Goal: Task Accomplishment & Management: Manage account settings

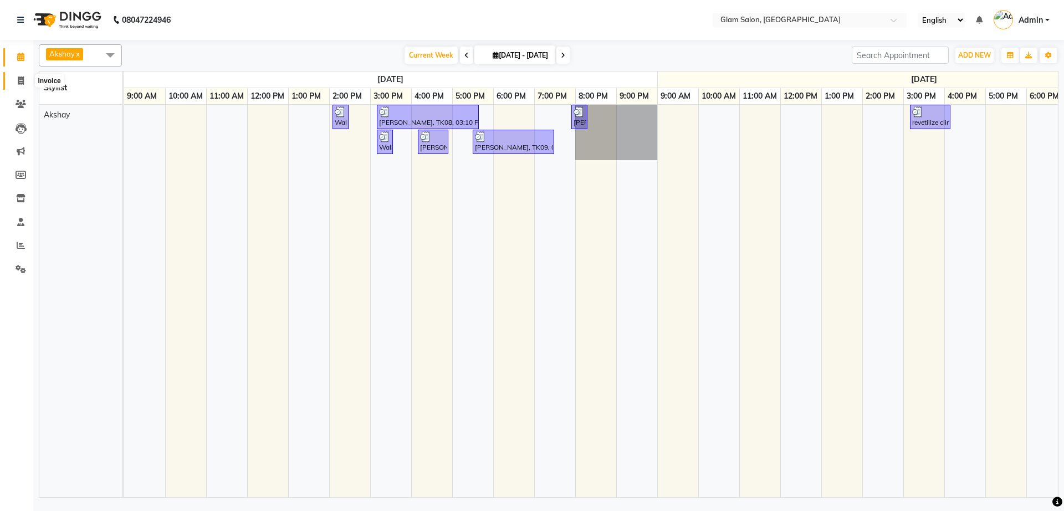
click at [23, 78] on icon at bounding box center [21, 80] width 6 height 8
select select "5447"
select select "service"
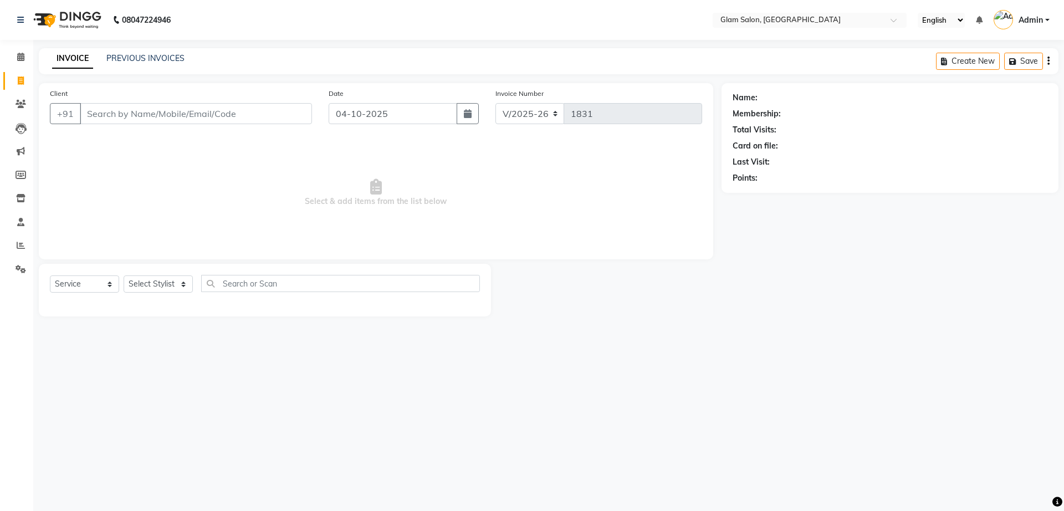
click at [136, 116] on input "Client" at bounding box center [196, 113] width 232 height 21
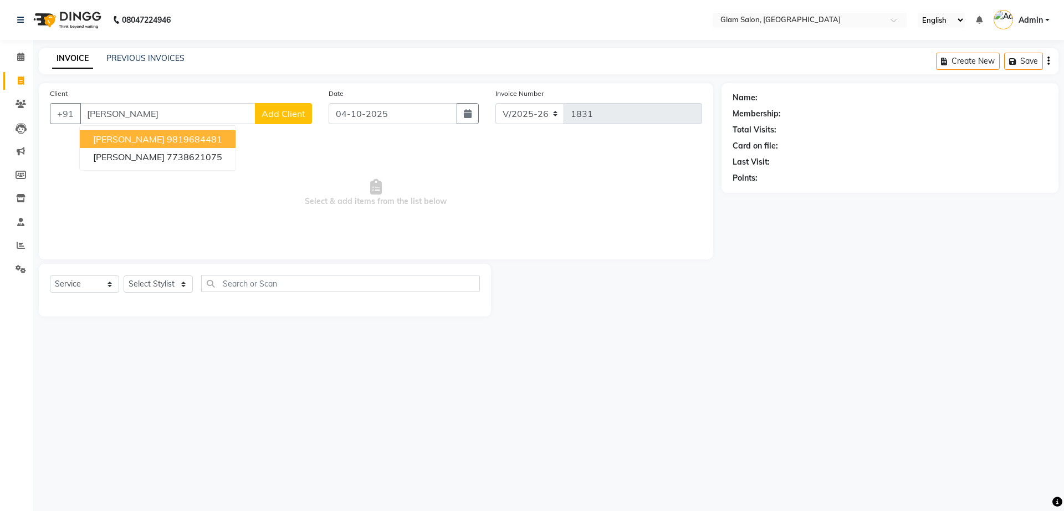
click at [167, 140] on ngb-highlight "9819684481" at bounding box center [194, 138] width 55 height 11
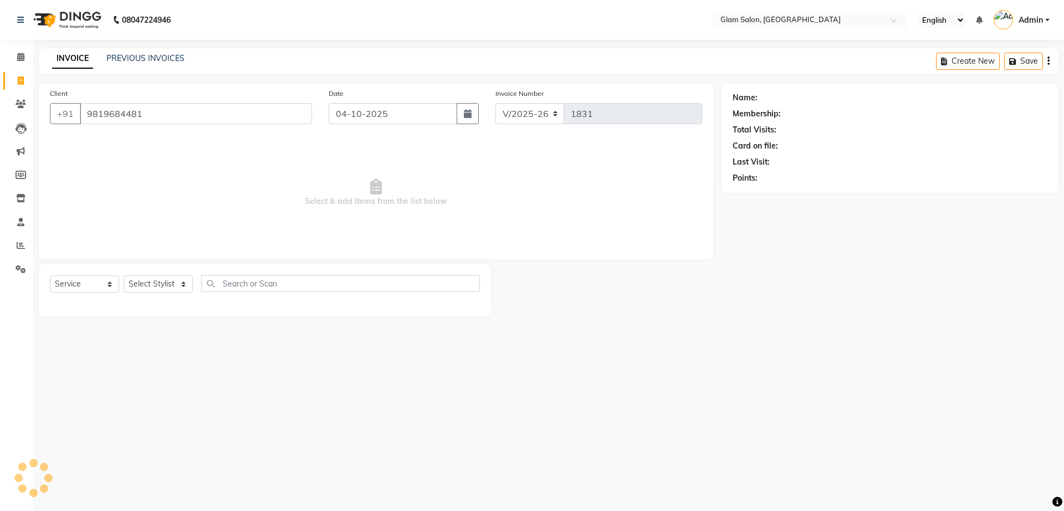
type input "9819684481"
select select "1: Object"
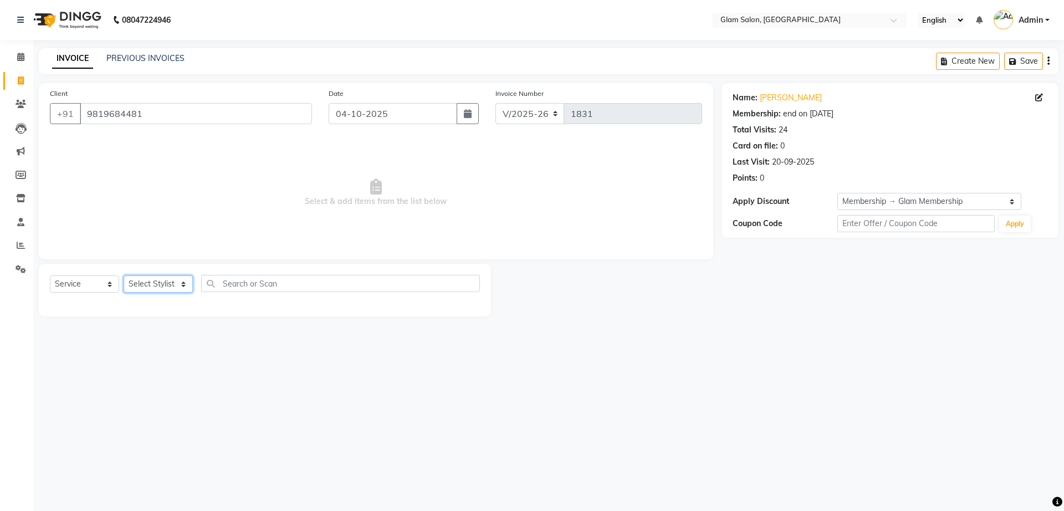
click at [148, 280] on select "Select Stylist Akshay [PERSON_NAME] [PERSON_NAME] [PERSON_NAME] [PERSON_NAME]" at bounding box center [158, 283] width 69 height 17
select select "36891"
click at [124, 275] on select "Select Stylist Akshay [PERSON_NAME] [PERSON_NAME] [PERSON_NAME] [PERSON_NAME]" at bounding box center [158, 283] width 69 height 17
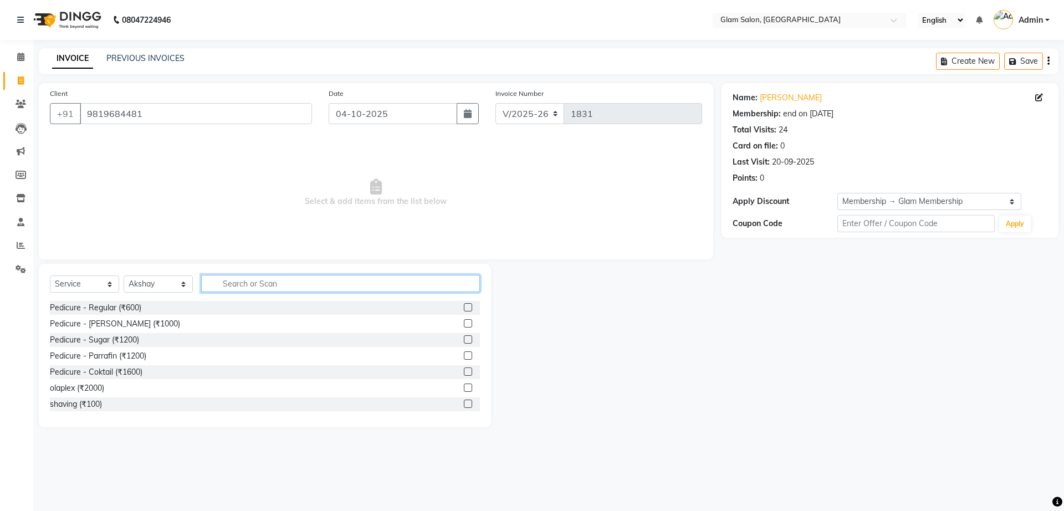
click at [253, 290] on input "text" at bounding box center [340, 283] width 279 height 17
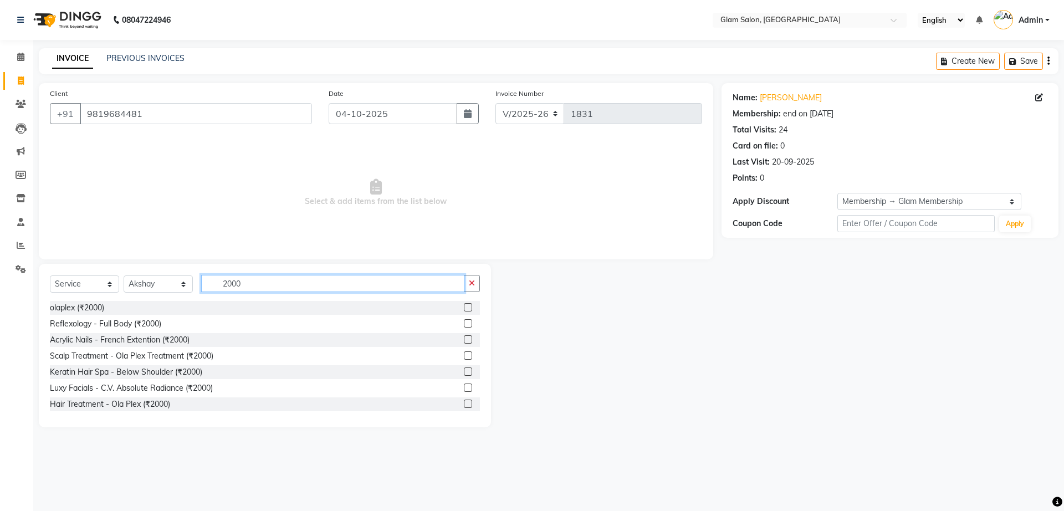
click at [323, 283] on input "2000" at bounding box center [332, 283] width 263 height 17
type input "2"
type input "glo"
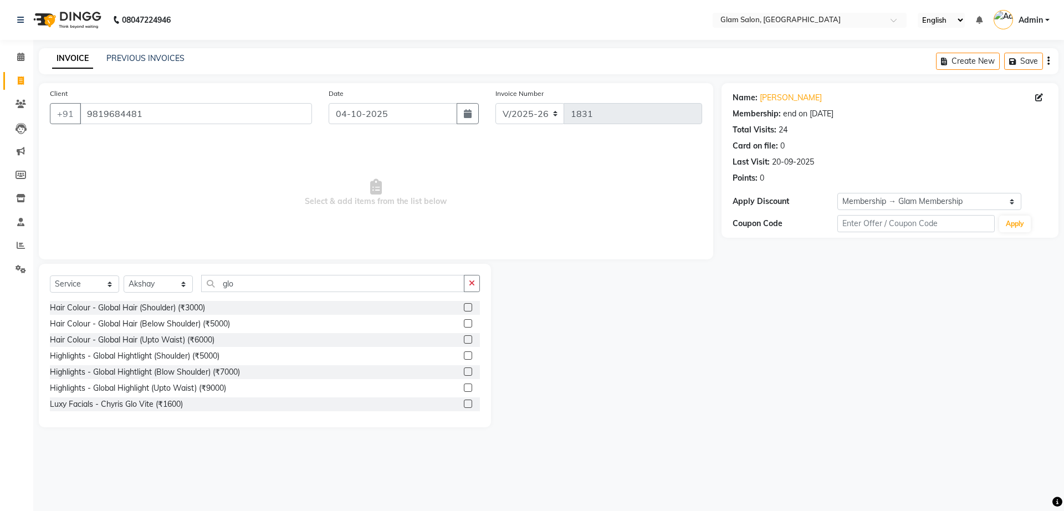
click at [464, 304] on label at bounding box center [468, 307] width 8 height 8
click at [464, 304] on input "checkbox" at bounding box center [467, 307] width 7 height 7
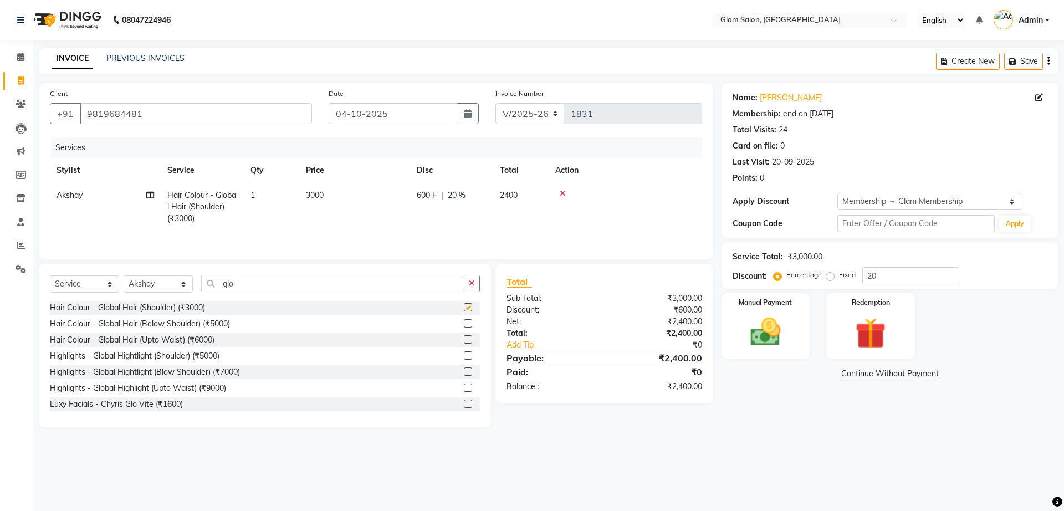
checkbox input "false"
click at [351, 192] on td "3000" at bounding box center [354, 207] width 111 height 48
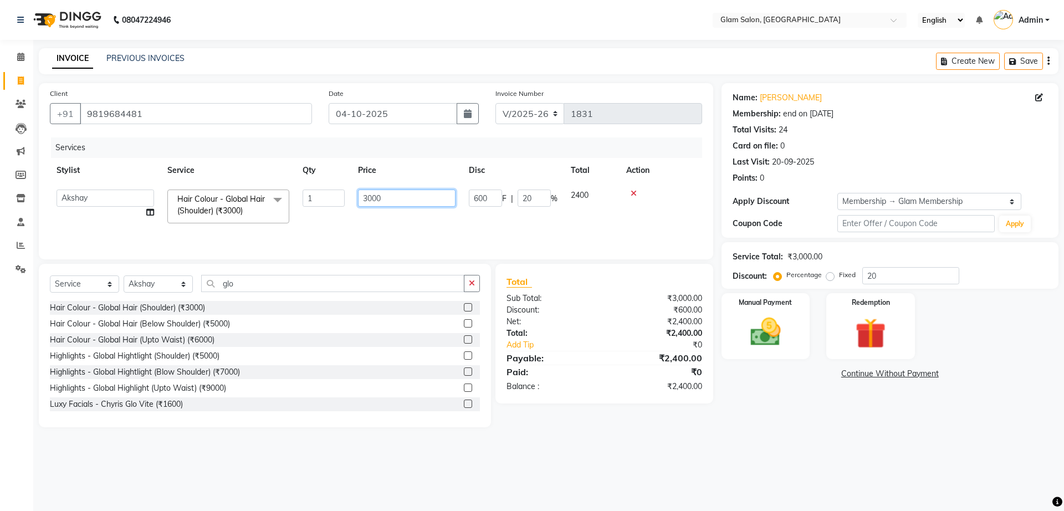
click at [398, 196] on input "3000" at bounding box center [406, 197] width 97 height 17
type input "3"
type input "2000"
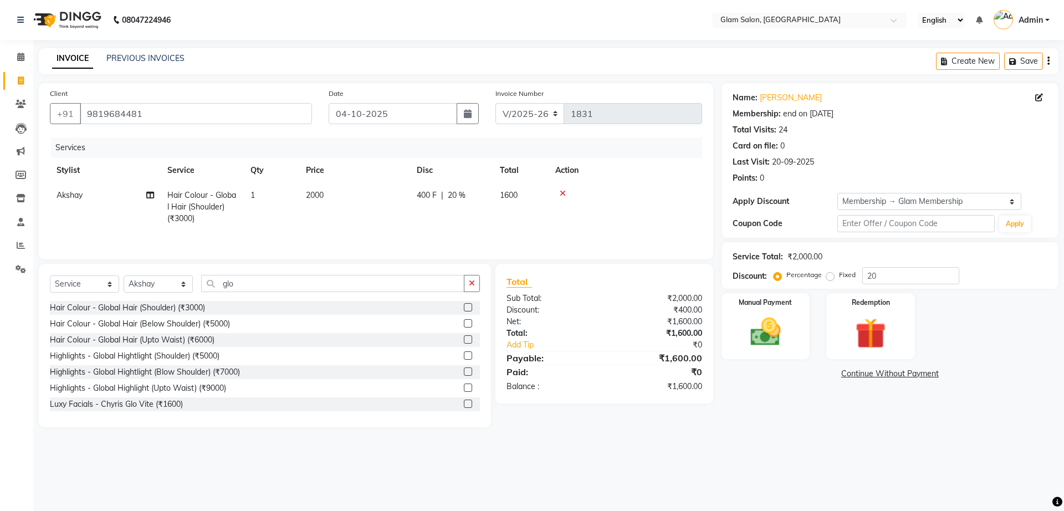
click at [392, 219] on td "2000" at bounding box center [354, 207] width 111 height 48
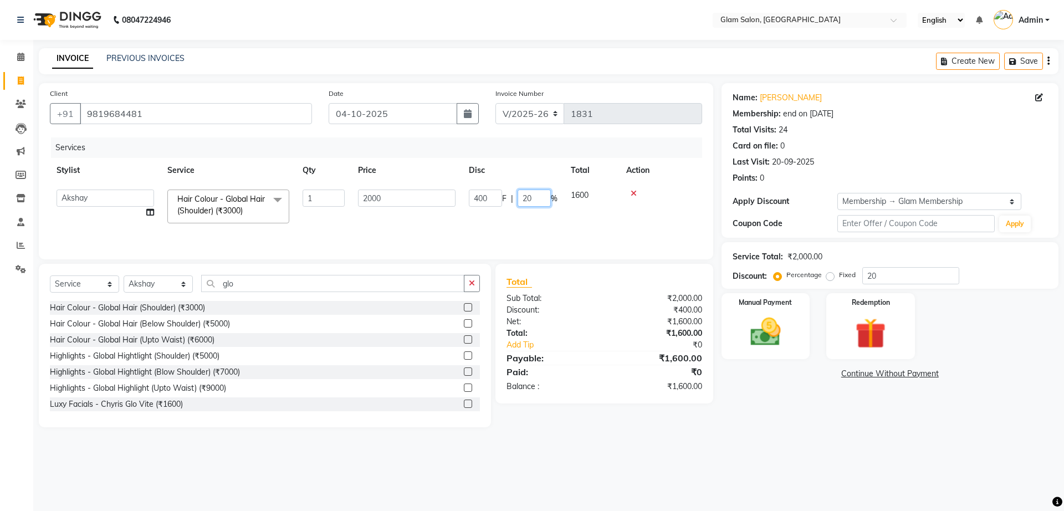
click at [532, 199] on input "20" at bounding box center [533, 197] width 33 height 17
type input "2"
click at [495, 222] on tr "Akshay [PERSON_NAME] [PERSON_NAME] [PERSON_NAME] [PERSON_NAME] Hair Colour - Gl…" at bounding box center [376, 206] width 652 height 47
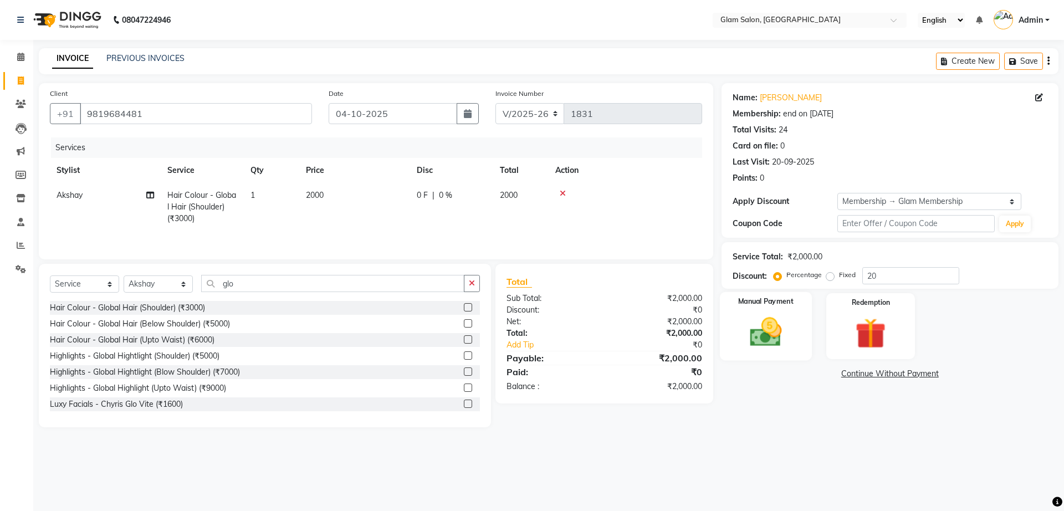
click at [766, 343] on img at bounding box center [766, 332] width 52 height 37
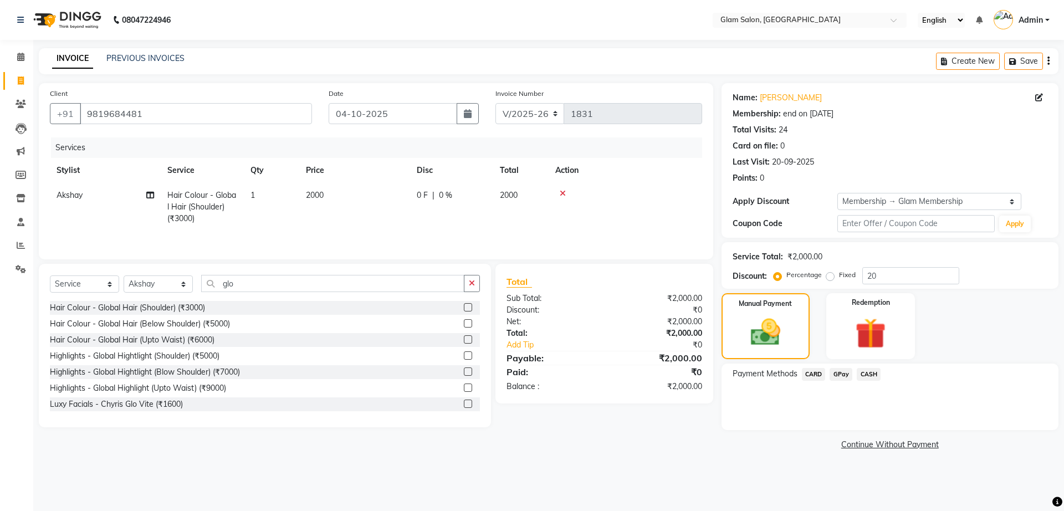
click at [843, 372] on span "GPay" at bounding box center [840, 374] width 23 height 13
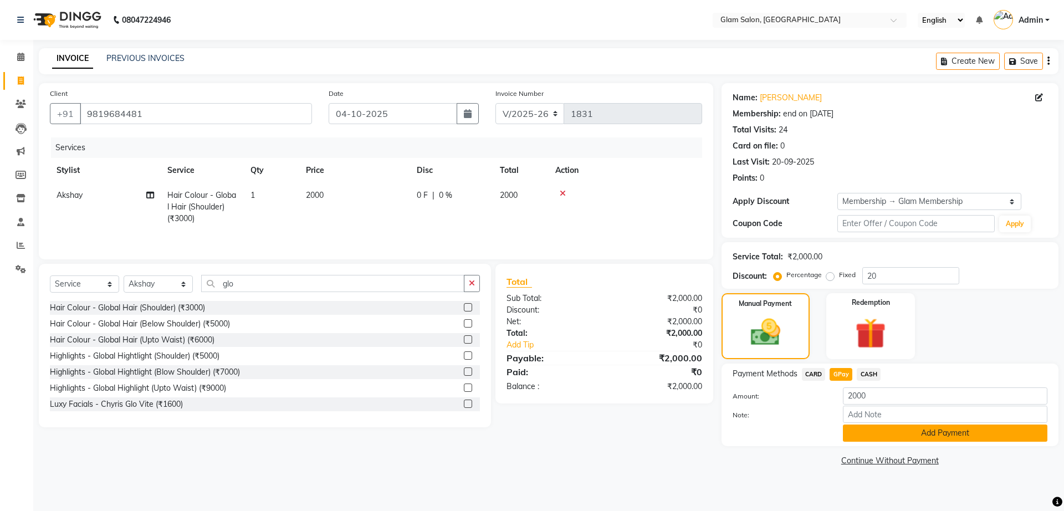
click at [848, 434] on button "Add Payment" at bounding box center [945, 432] width 204 height 17
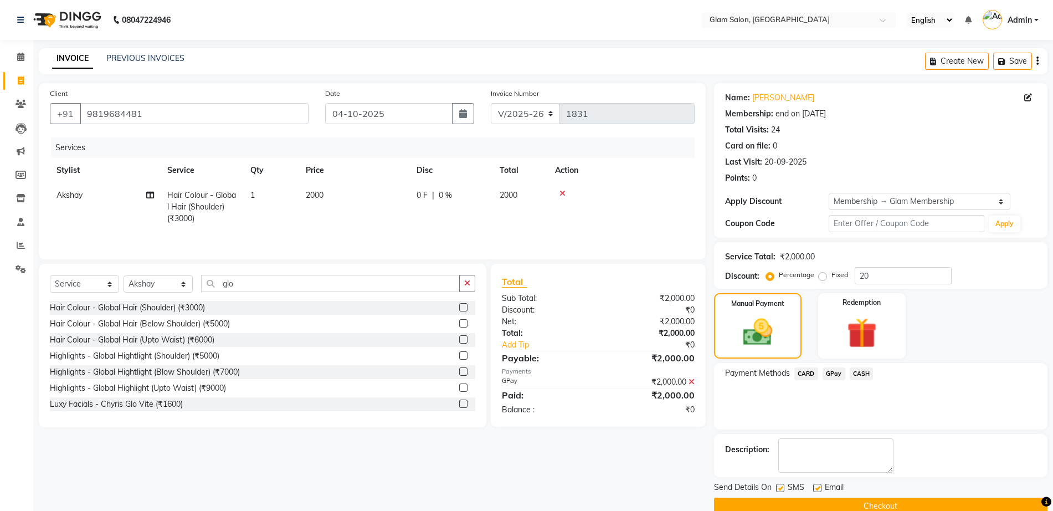
click at [781, 490] on label at bounding box center [780, 488] width 8 height 8
click at [781, 490] on input "checkbox" at bounding box center [779, 488] width 7 height 7
checkbox input "false"
click at [815, 491] on label at bounding box center [817, 488] width 8 height 8
click at [815, 491] on input "checkbox" at bounding box center [816, 488] width 7 height 7
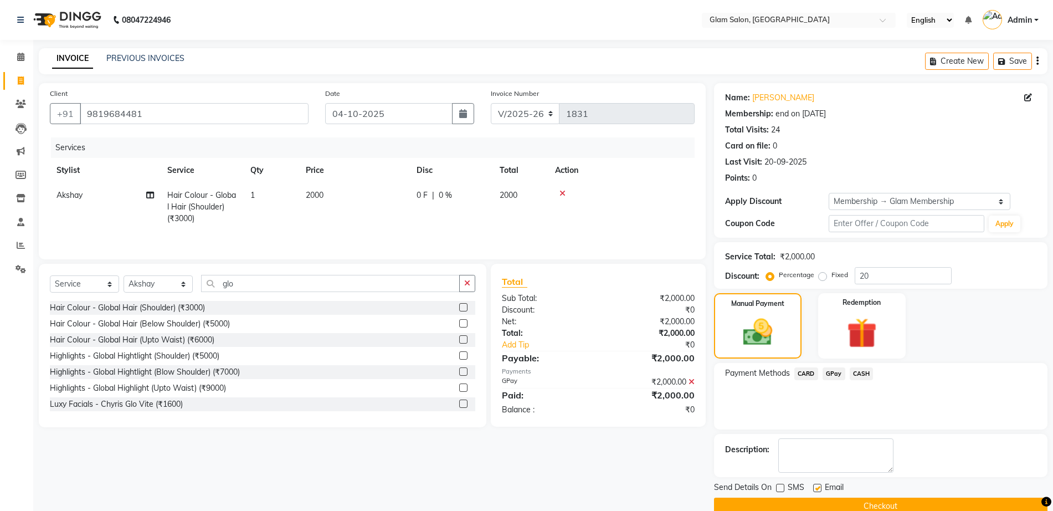
checkbox input "false"
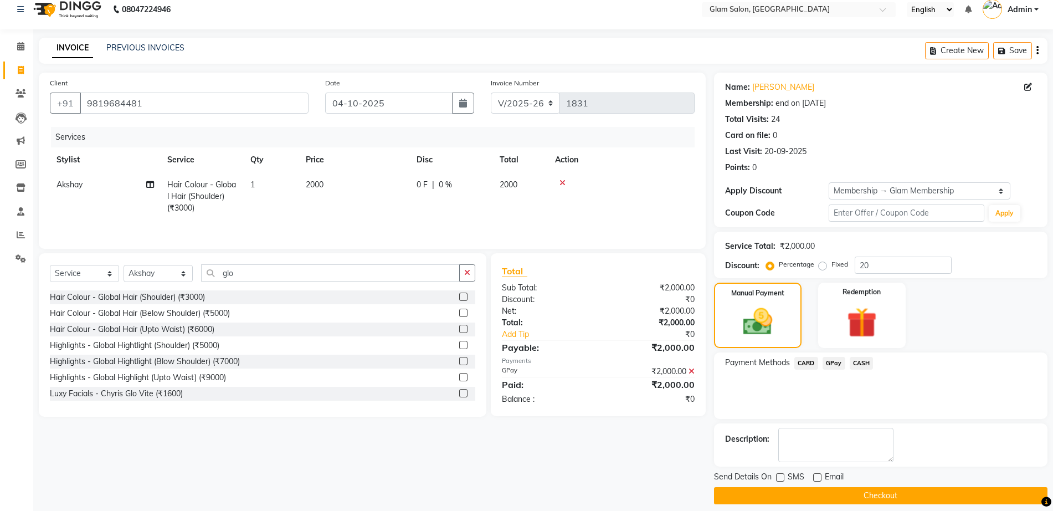
scroll to position [20, 0]
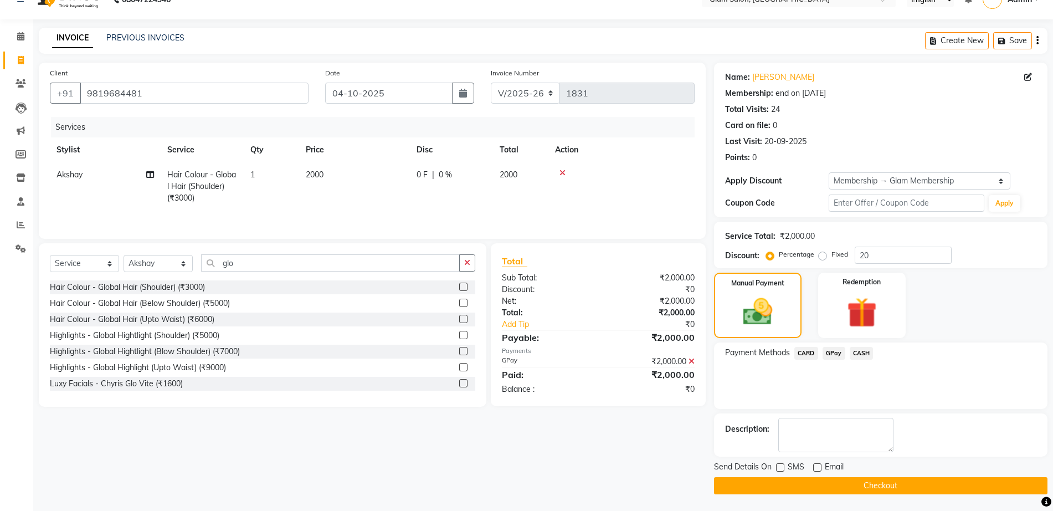
click at [939, 486] on button "Checkout" at bounding box center [880, 485] width 333 height 17
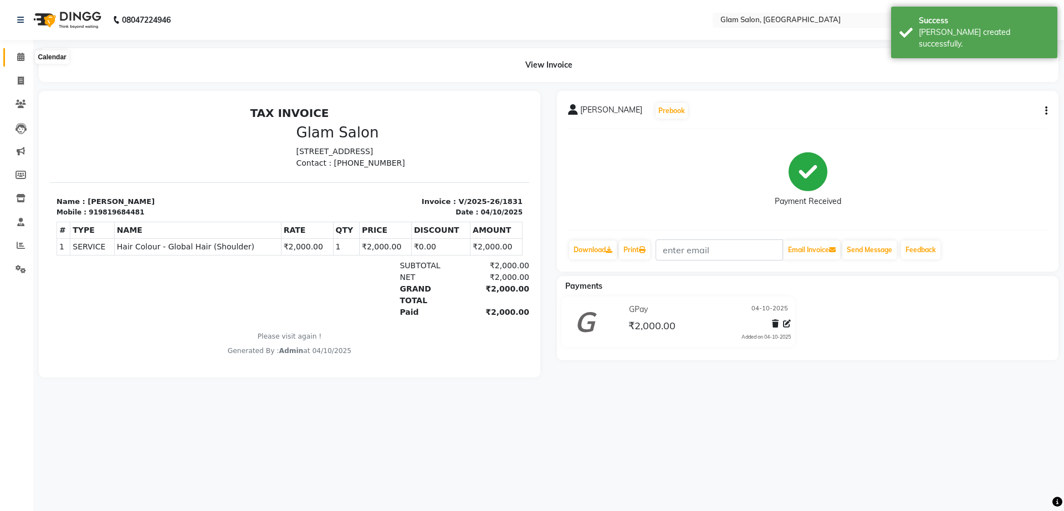
click at [20, 59] on icon at bounding box center [20, 57] width 7 height 8
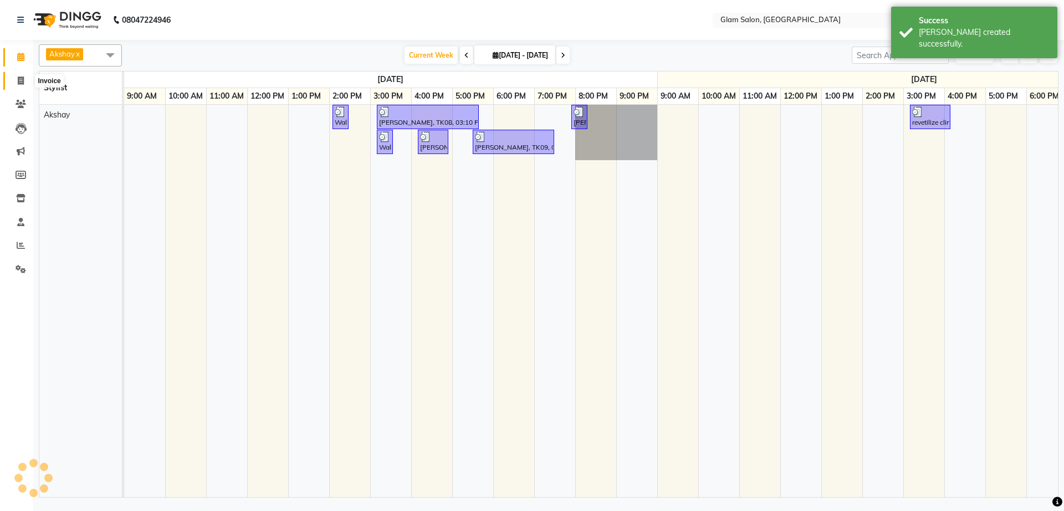
click at [14, 76] on span at bounding box center [20, 81] width 19 height 13
select select "service"
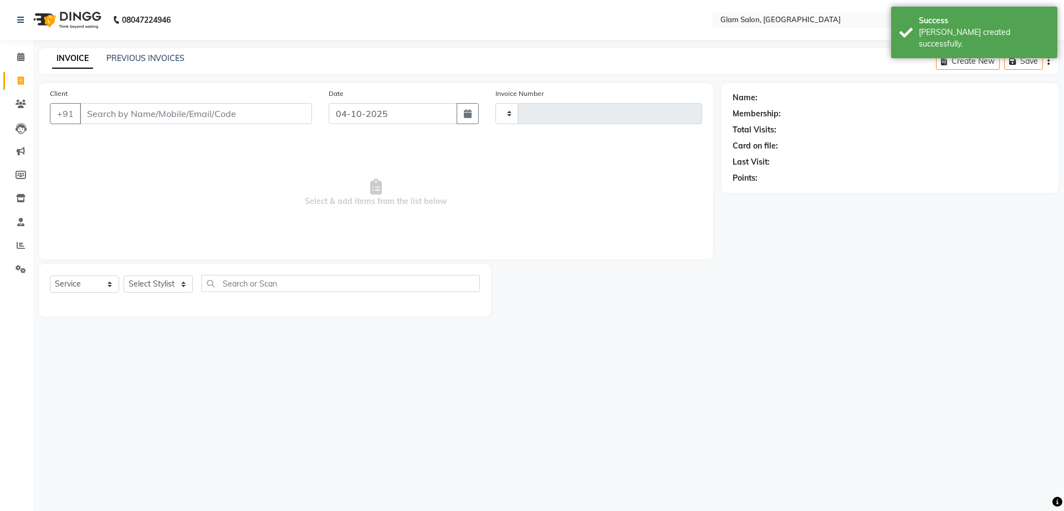
type input "1832"
select select "5447"
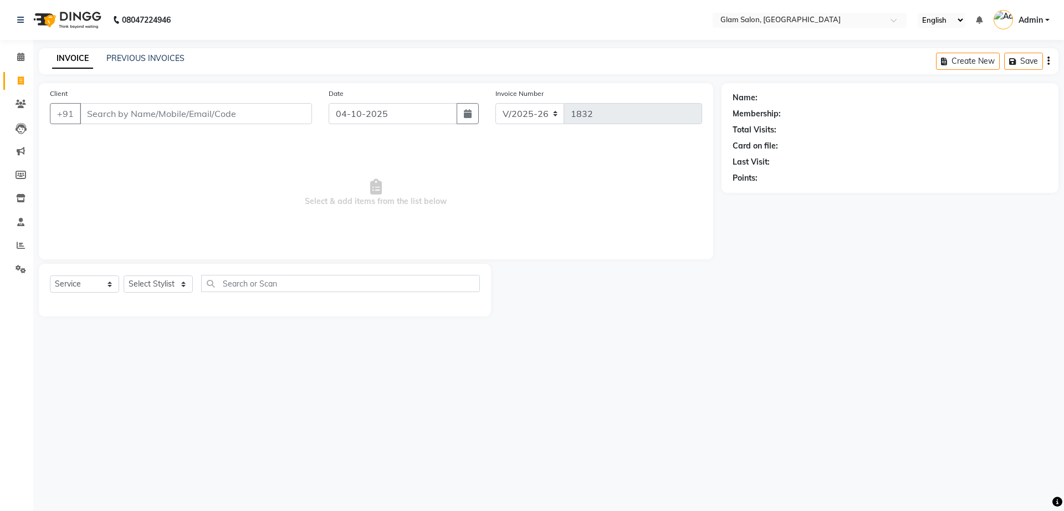
click at [75, 83] on div "Client +91 Date [DATE] Invoice Number V/2025 V/[PHONE_NUMBER] Select & add item…" at bounding box center [376, 171] width 674 height 176
click at [179, 114] on input "Client" at bounding box center [196, 113] width 232 height 21
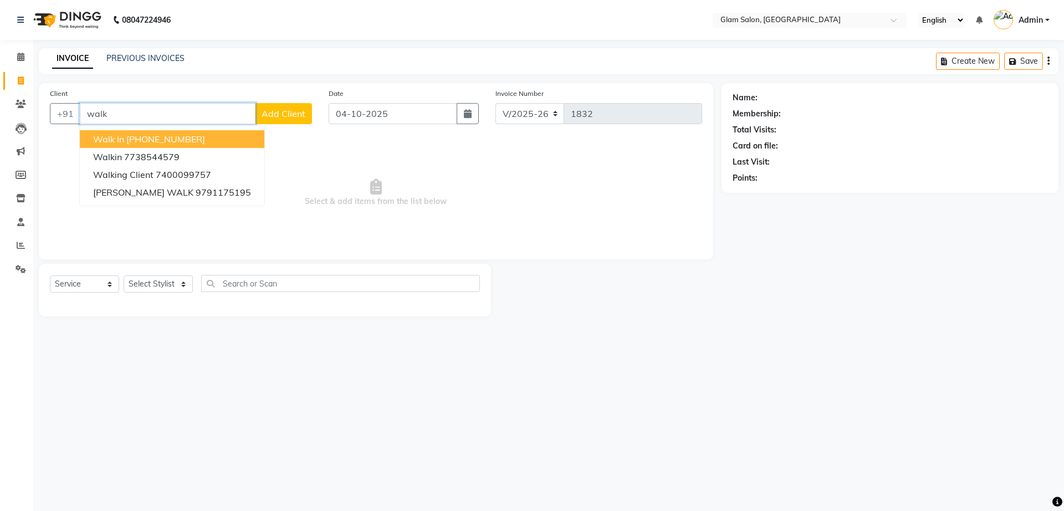
click at [161, 135] on ngb-highlight "[PHONE_NUMBER]" at bounding box center [165, 138] width 79 height 11
type input "12330000000"
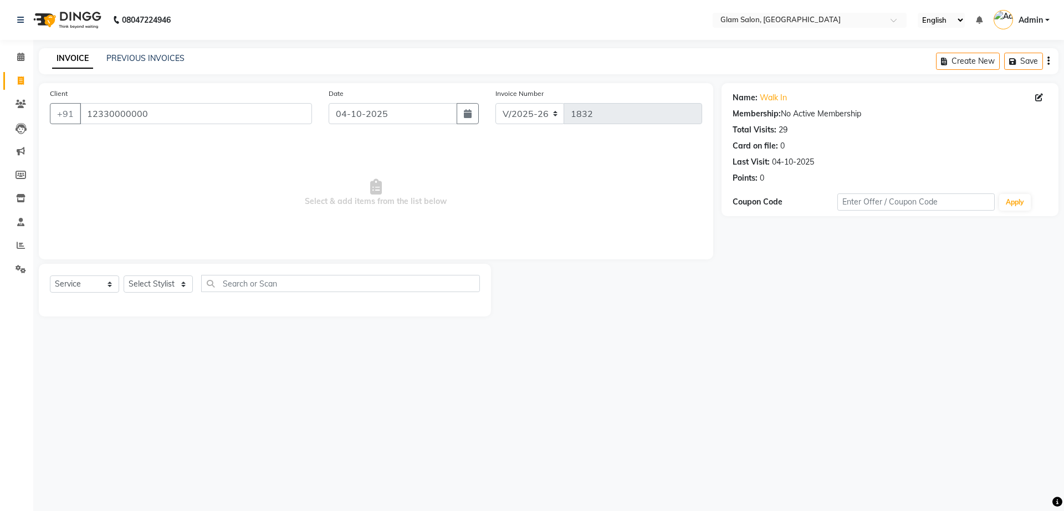
click at [119, 65] on div "INVOICE PREVIOUS INVOICES Create New Save" at bounding box center [548, 61] width 1019 height 26
click at [122, 55] on link "PREVIOUS INVOICES" at bounding box center [145, 58] width 78 height 10
click at [19, 106] on icon at bounding box center [21, 104] width 11 height 8
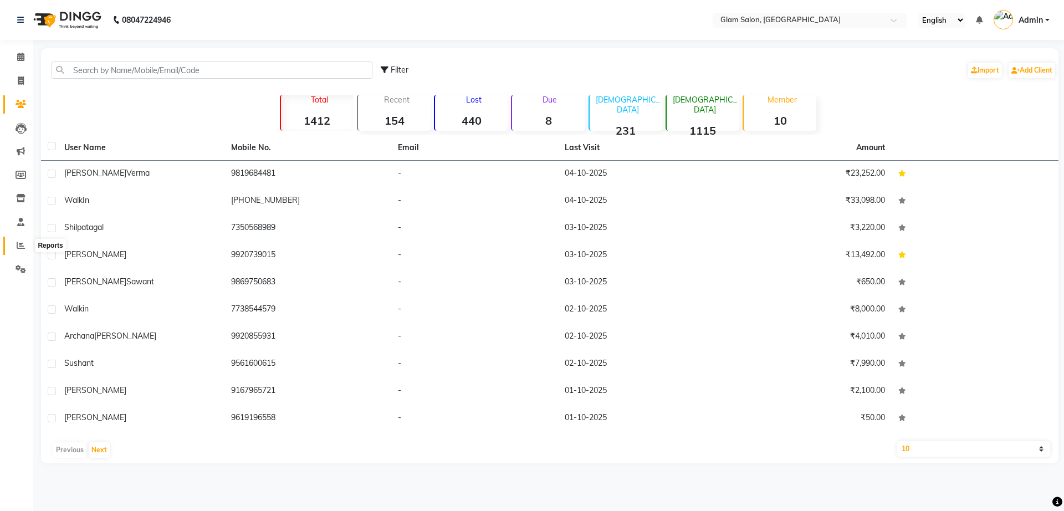
click at [22, 239] on span at bounding box center [20, 245] width 19 height 13
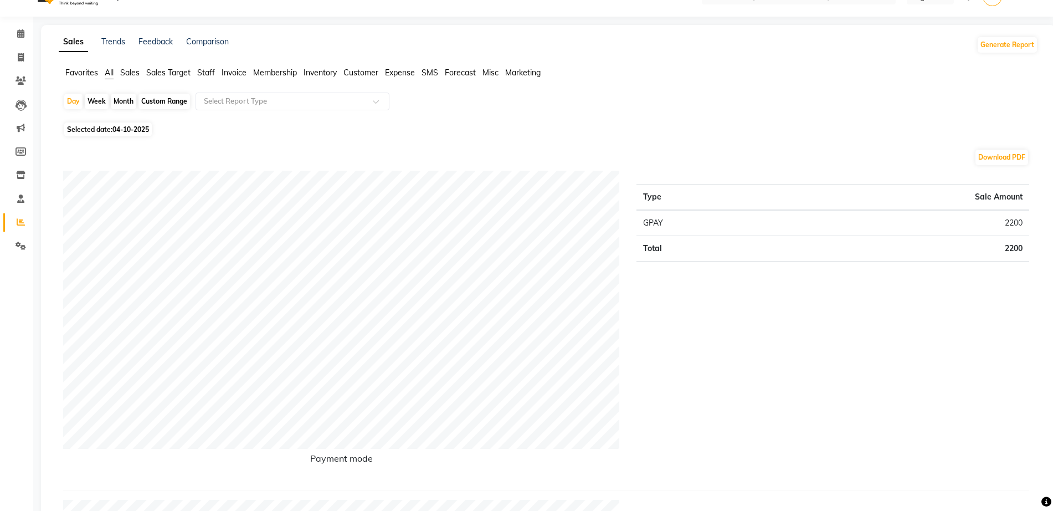
scroll to position [29, 0]
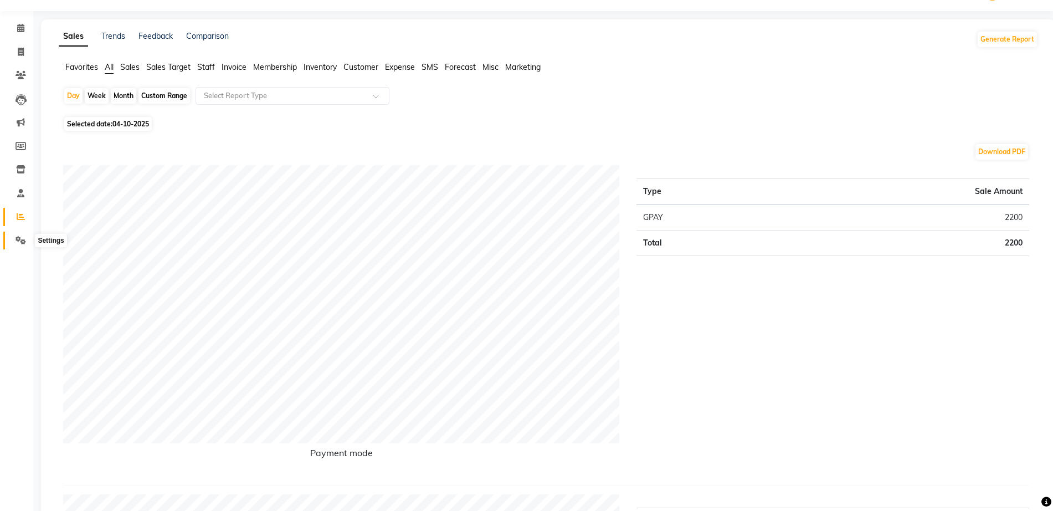
click at [19, 236] on icon at bounding box center [21, 240] width 11 height 8
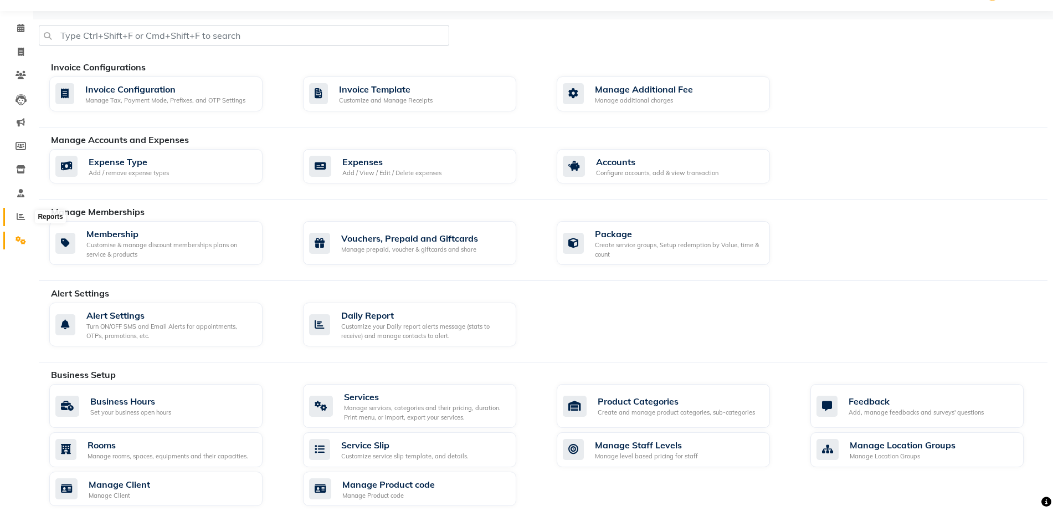
click at [23, 212] on icon at bounding box center [21, 216] width 8 height 8
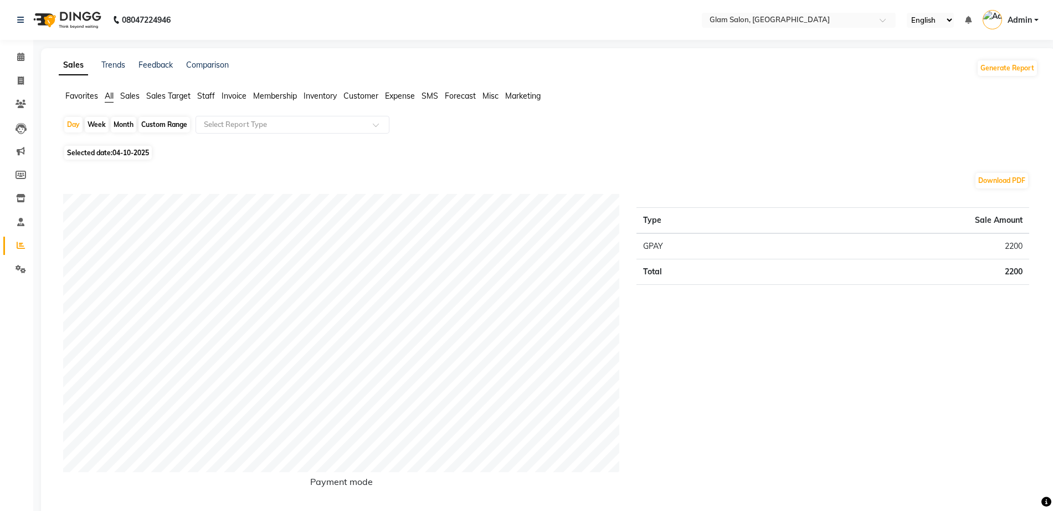
click at [133, 152] on span "04-10-2025" at bounding box center [130, 152] width 37 height 8
select select "10"
select select "2025"
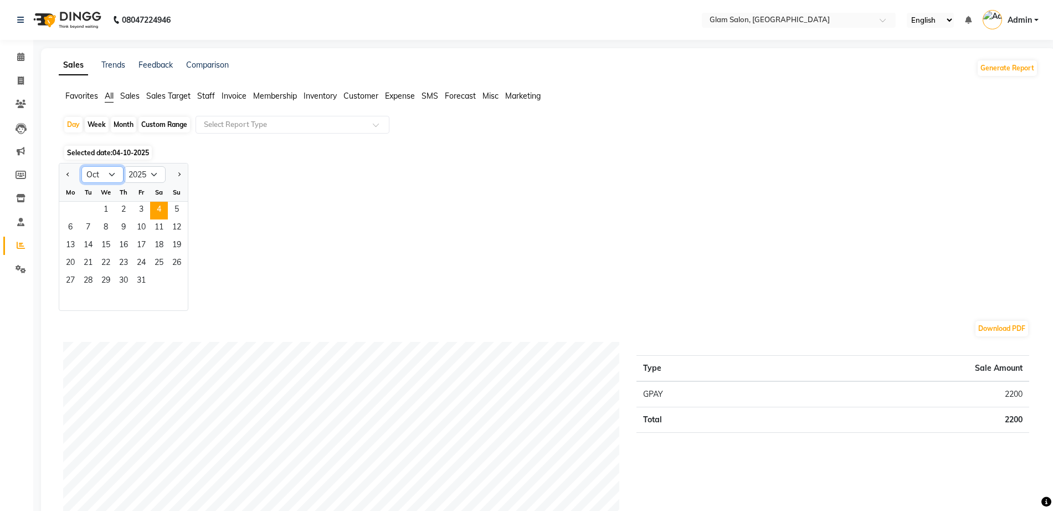
click at [107, 170] on select "Jan Feb Mar Apr May Jun [DATE] Aug Sep Oct Nov Dec" at bounding box center [102, 174] width 42 height 17
select select "9"
click at [81, 166] on select "Jan Feb Mar Apr May Jun [DATE] Aug Sep Oct Nov Dec" at bounding box center [102, 174] width 42 height 17
click at [206, 224] on div "Jan Feb Mar Apr May Jun [DATE] Aug Sep Oct Nov [DATE] 2016 2017 2018 2019 2020 …" at bounding box center [548, 237] width 979 height 148
click at [179, 127] on div "Custom Range" at bounding box center [164, 125] width 52 height 16
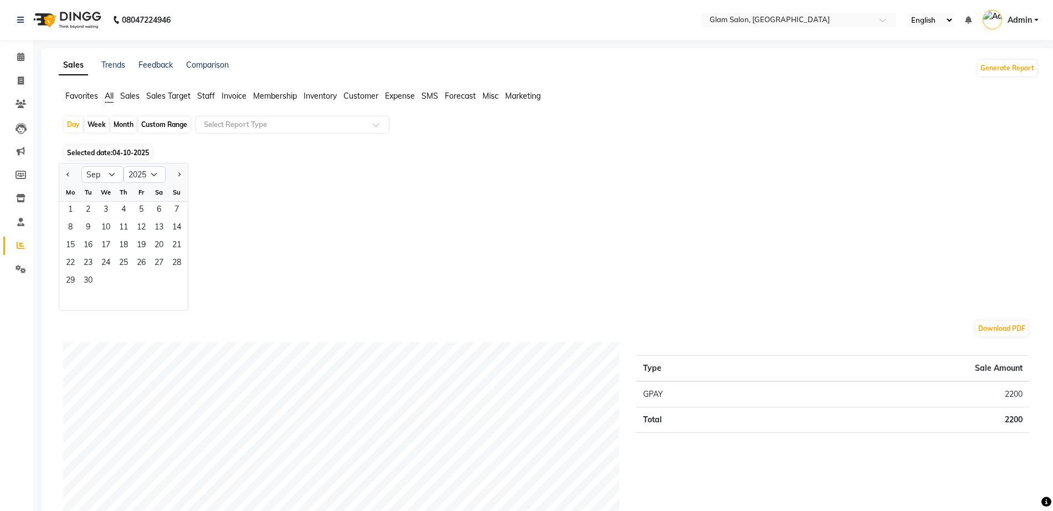
select select "10"
select select "2025"
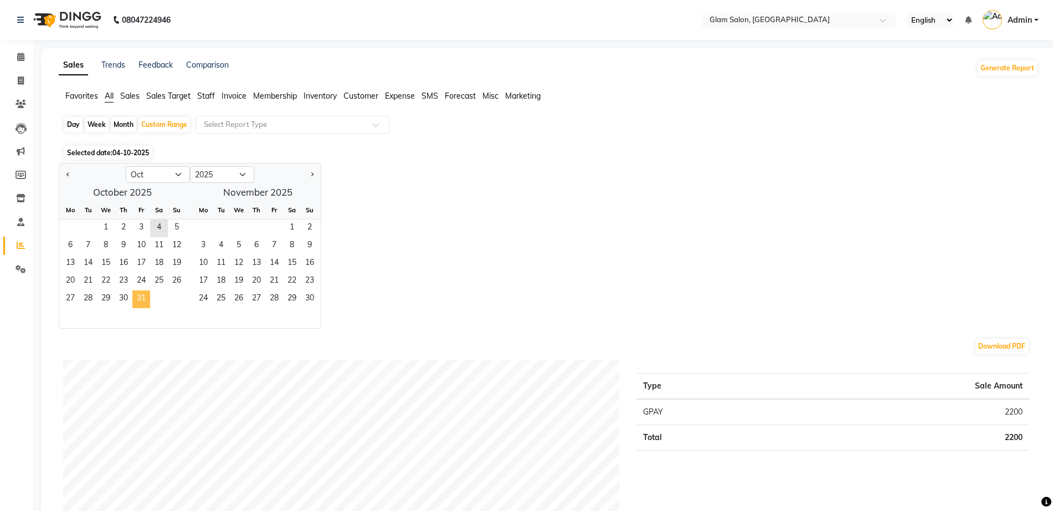
drag, startPoint x: 106, startPoint y: 229, endPoint x: 145, endPoint y: 294, distance: 75.5
click at [145, 294] on ngb-datepicker-month "Mo Tu We Th Fr Sa Su 1 2 3 4 5 6 7 8 9 10 11 12 13 14 15 16 17 18 19 20 21 22 2…" at bounding box center [122, 264] width 126 height 127
click at [106, 228] on span "1" at bounding box center [106, 228] width 18 height 18
click at [146, 297] on span "31" at bounding box center [141, 299] width 18 height 18
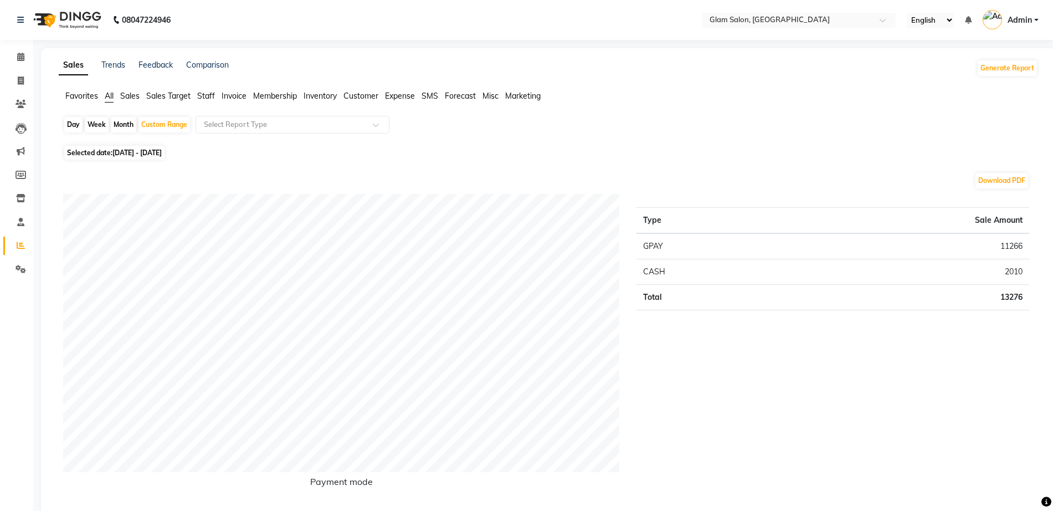
click at [114, 150] on span "[DATE] - [DATE]" at bounding box center [136, 152] width 49 height 8
select select "10"
select select "2025"
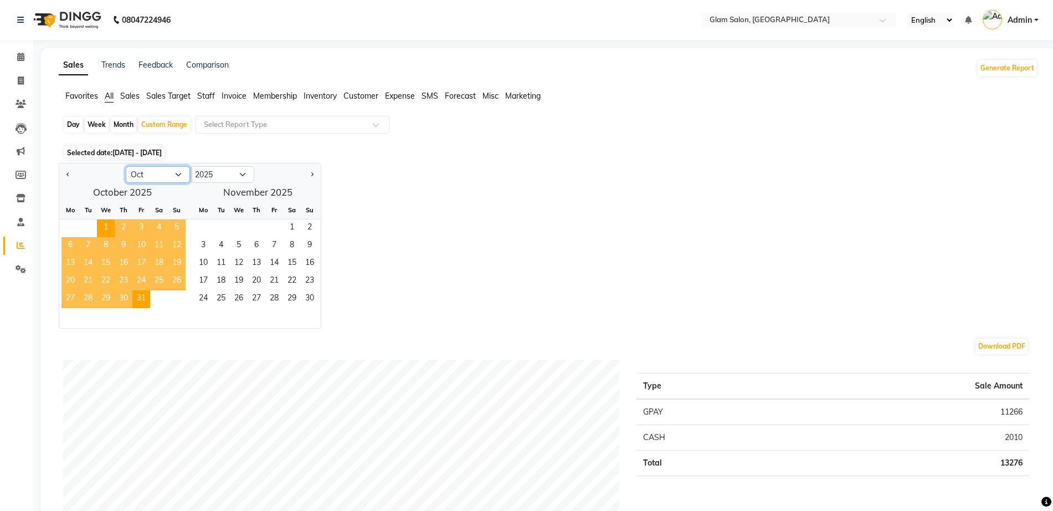
click at [153, 182] on select "Jan Feb Mar Apr May Jun [DATE] Aug Sep Oct Nov Dec" at bounding box center [158, 174] width 64 height 17
select select "9"
click at [126, 166] on select "Jan Feb Mar Apr May Jun [DATE] Aug Sep Oct Nov Dec" at bounding box center [158, 174] width 64 height 17
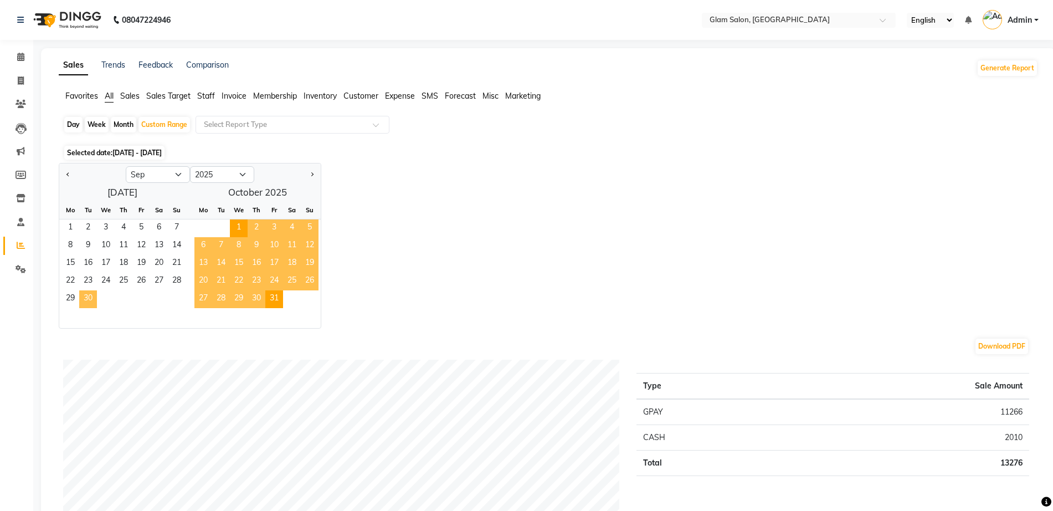
drag, startPoint x: 76, startPoint y: 226, endPoint x: 93, endPoint y: 298, distance: 73.9
click at [93, 298] on ngb-datepicker-month "Mo Tu We Th Fr Sa Su 1 2 3 4 5 6 7 8 9 10 11 12 13 14 15 16 17 18 19 20 21 22 2…" at bounding box center [122, 264] width 126 height 127
click at [93, 296] on span "30" at bounding box center [88, 299] width 18 height 18
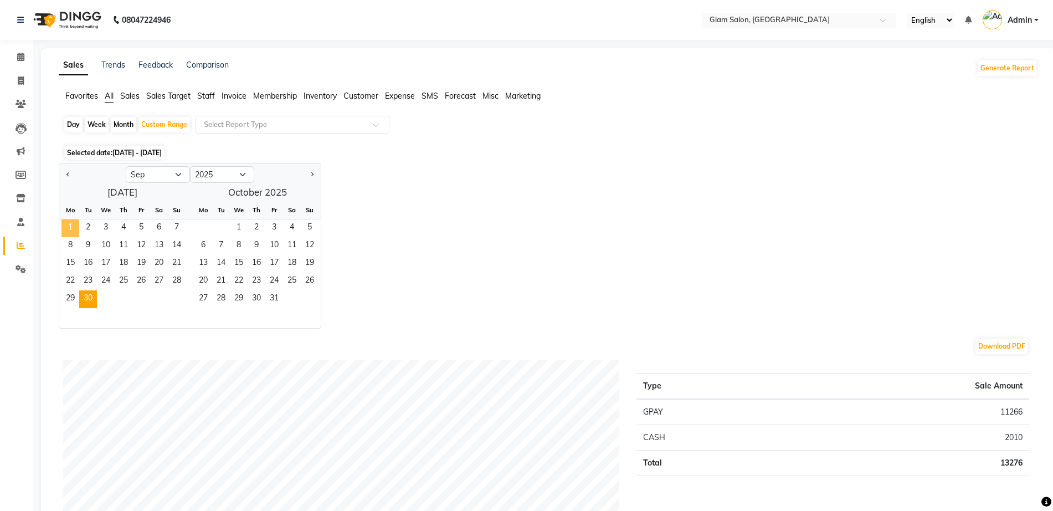
click at [73, 227] on span "1" at bounding box center [70, 228] width 18 height 18
click at [93, 297] on span "30" at bounding box center [88, 299] width 18 height 18
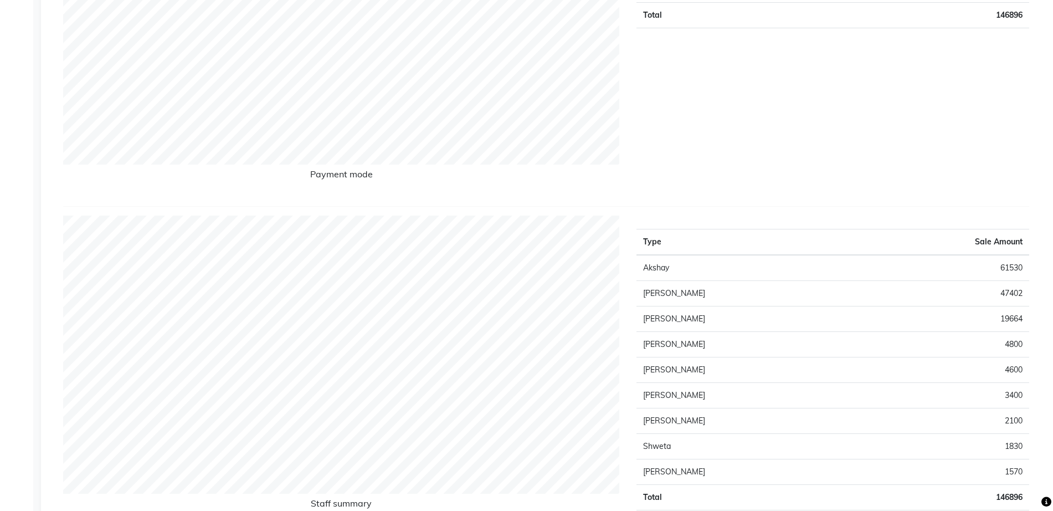
scroll to position [309, 0]
click at [1013, 292] on td "47402" at bounding box center [942, 292] width 176 height 25
click at [1008, 298] on td "47402" at bounding box center [942, 292] width 176 height 25
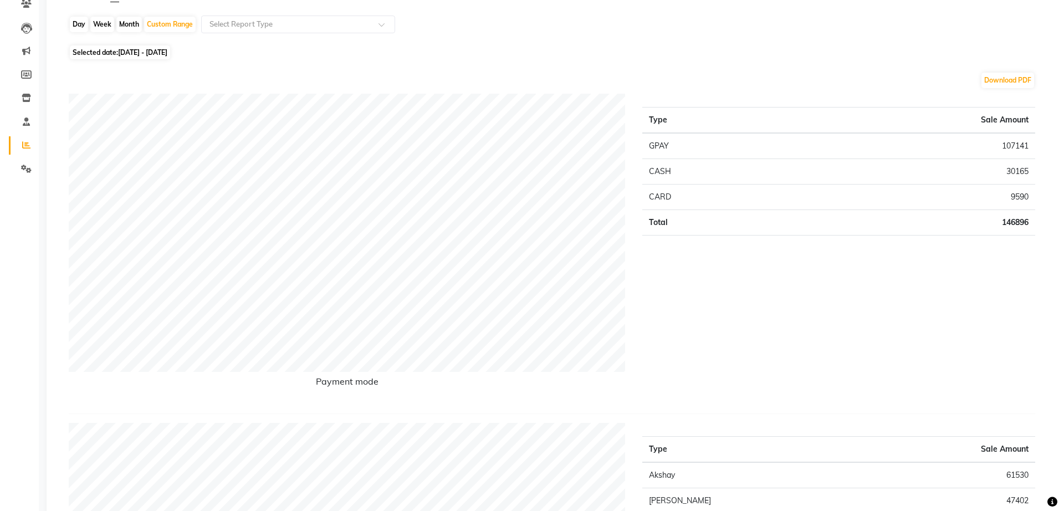
scroll to position [0, 0]
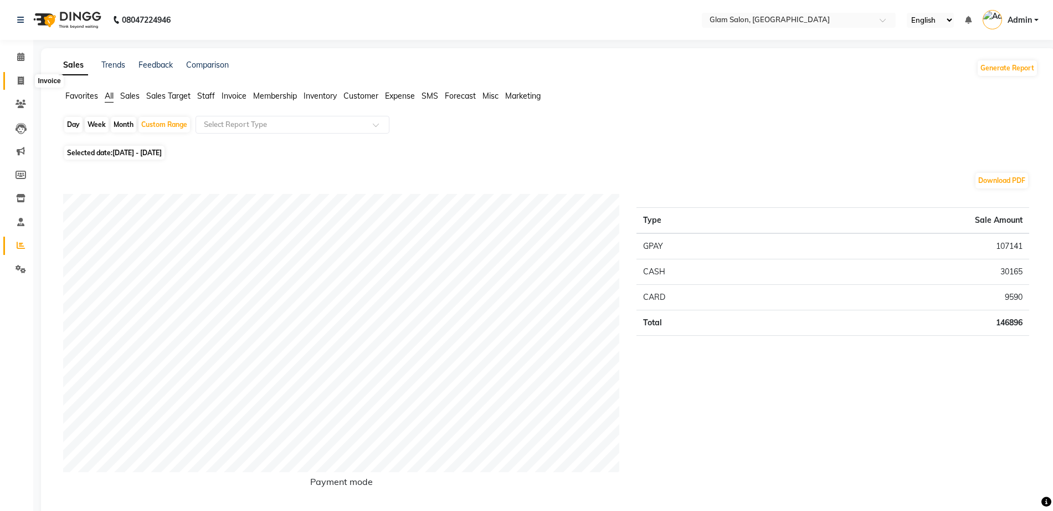
click at [22, 82] on icon at bounding box center [21, 80] width 6 height 8
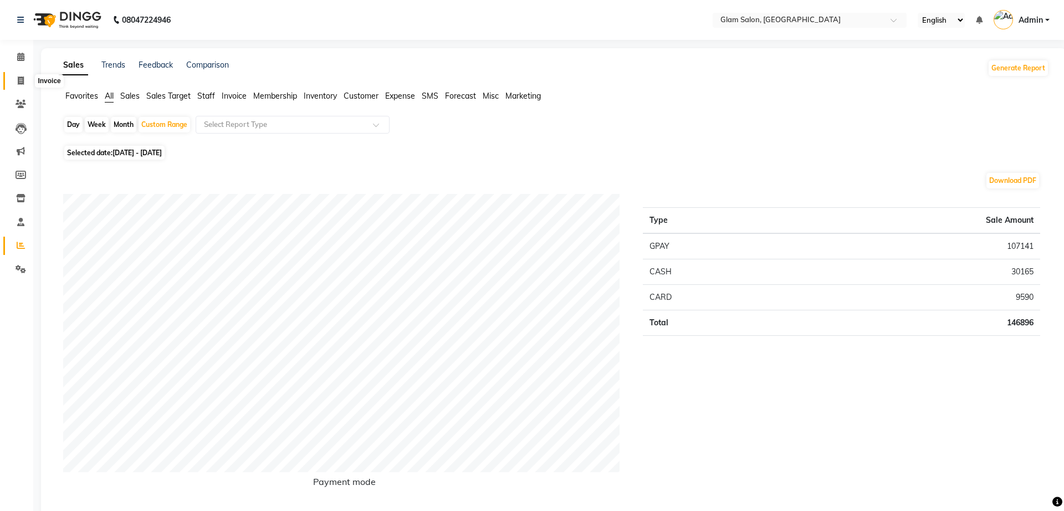
select select "5447"
select select "service"
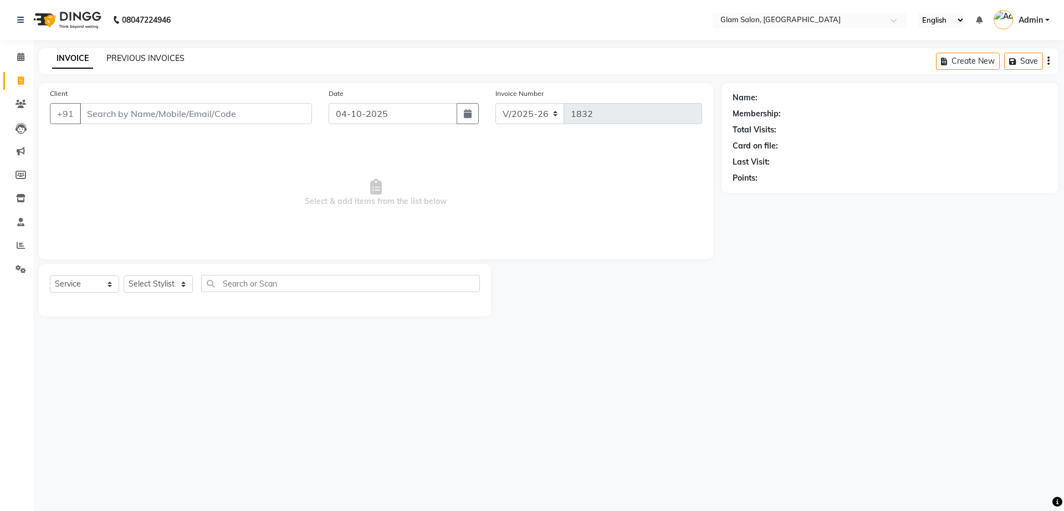
click at [110, 54] on link "PREVIOUS INVOICES" at bounding box center [145, 58] width 78 height 10
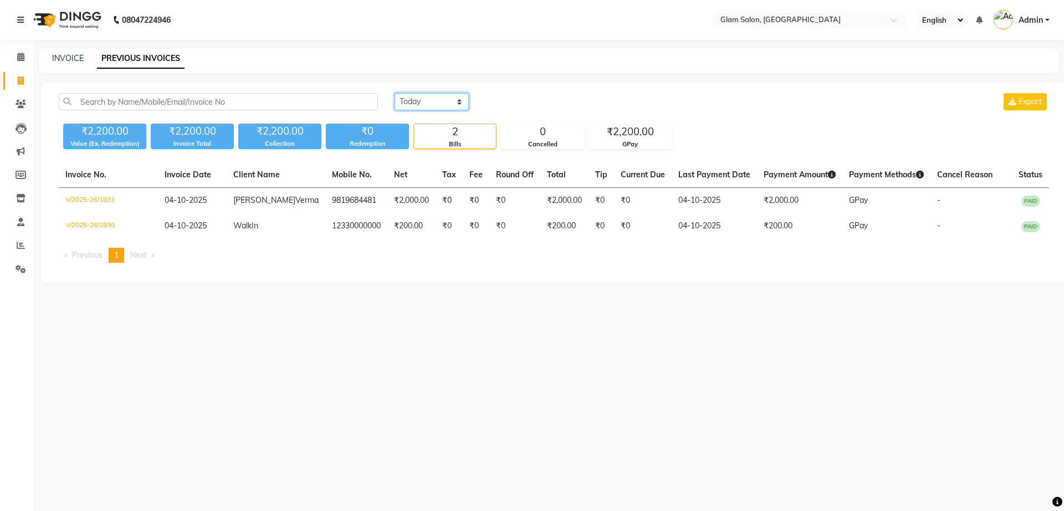
click at [444, 108] on select "[DATE] [DATE] Custom Range" at bounding box center [431, 101] width 74 height 17
select select "[DATE]"
click at [394, 93] on select "[DATE] [DATE] Custom Range" at bounding box center [431, 101] width 74 height 17
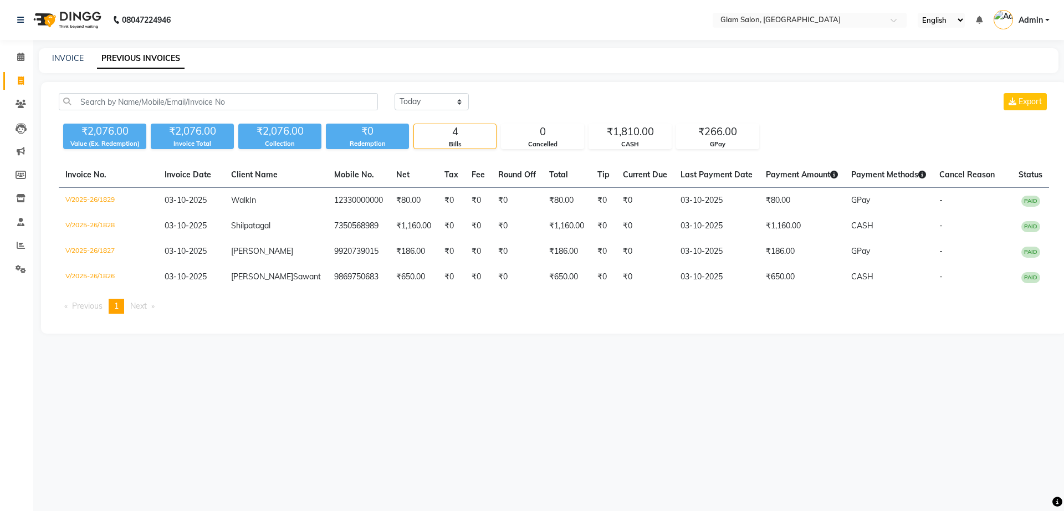
click at [144, 311] on span "Next page" at bounding box center [138, 306] width 17 height 10
